Goal: Entertainment & Leisure: Consume media (video, audio)

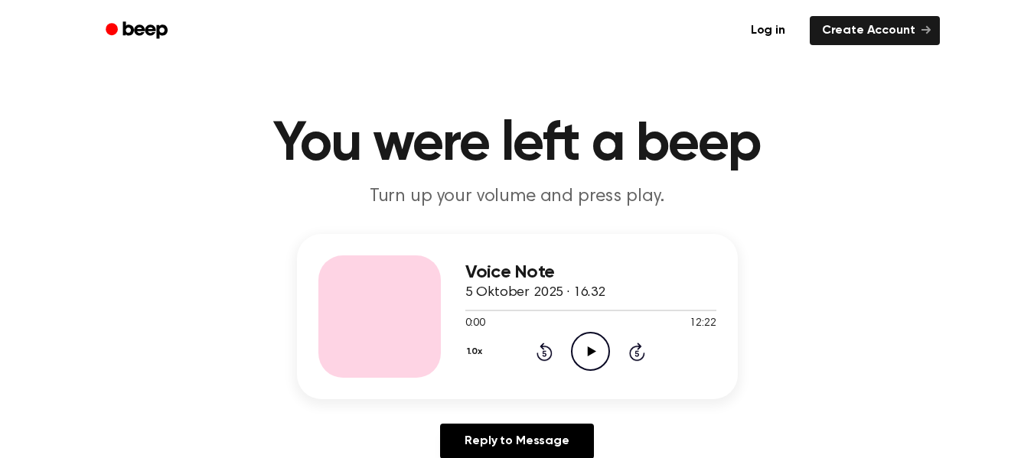
scroll to position [5, 0]
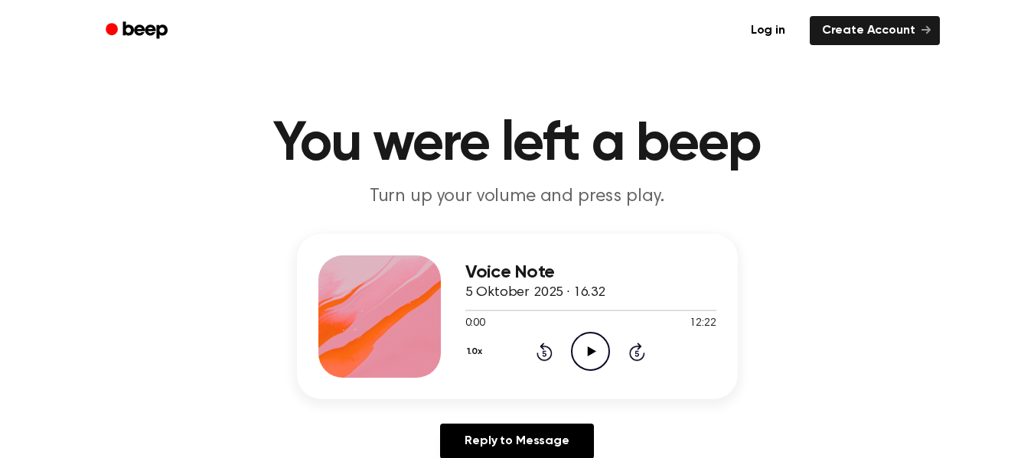
click at [590, 355] on icon at bounding box center [592, 352] width 8 height 10
click at [634, 308] on div at bounding box center [590, 310] width 251 height 12
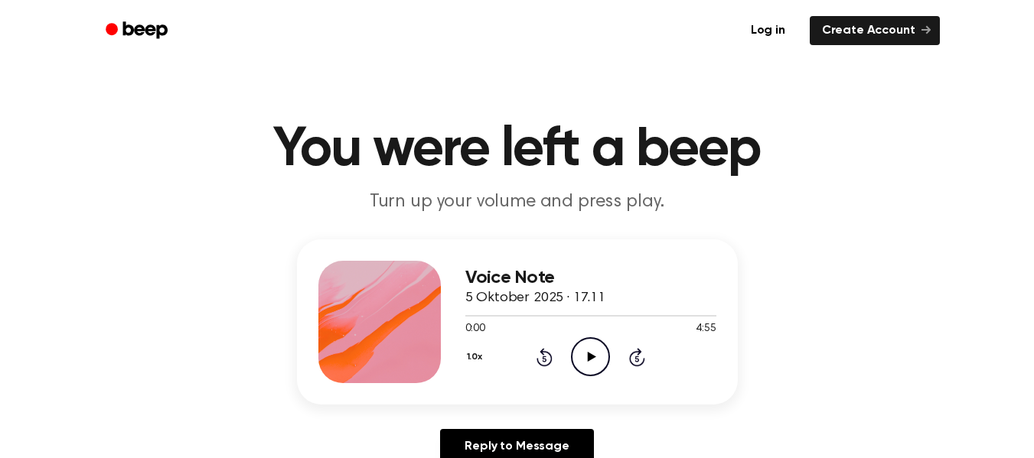
click at [604, 360] on icon "Play Audio" at bounding box center [590, 357] width 39 height 39
click at [587, 345] on icon "Pause Audio" at bounding box center [590, 357] width 39 height 39
